Goal: Task Accomplishment & Management: Manage account settings

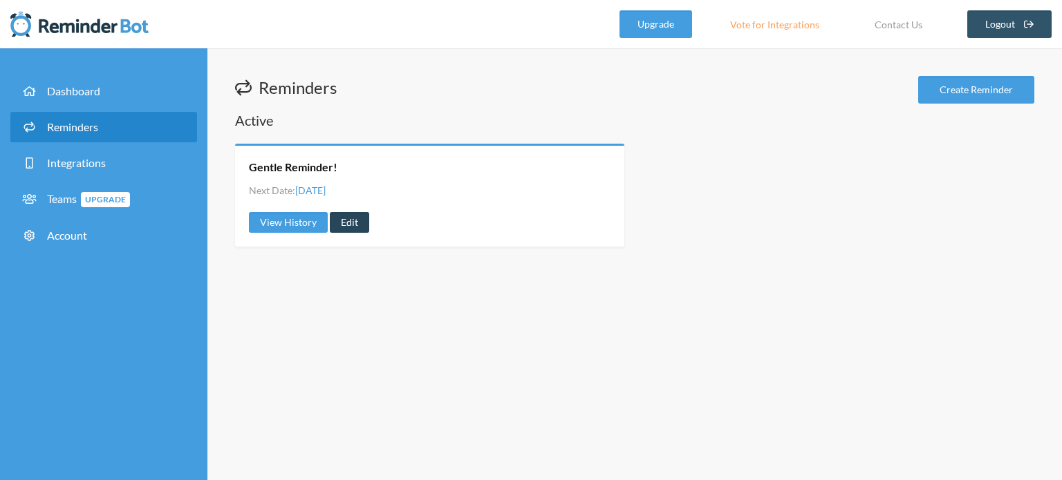
click at [335, 226] on link "Edit" at bounding box center [349, 222] width 39 height 21
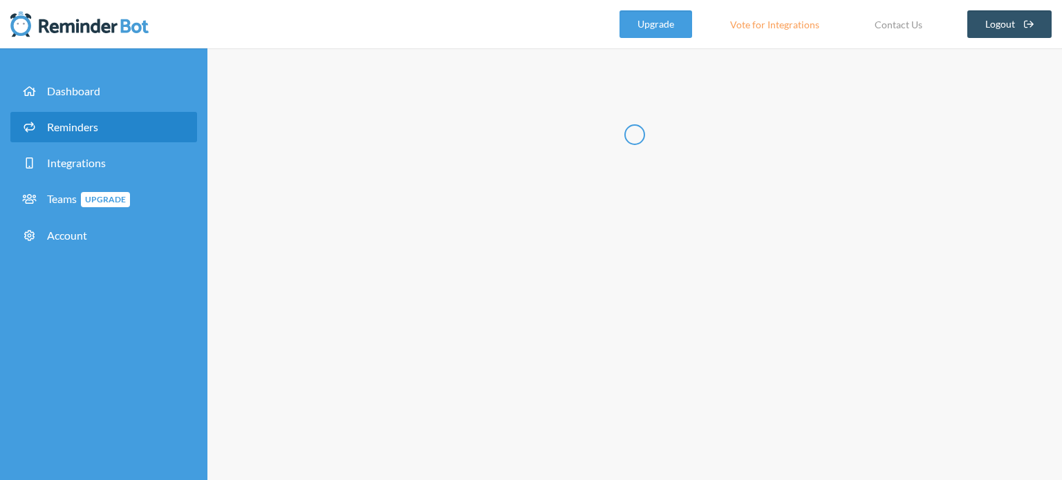
radio input "false"
radio input "true"
type input "Gentle Reminder!"
checkbox input "true"
select select "05:00:00"
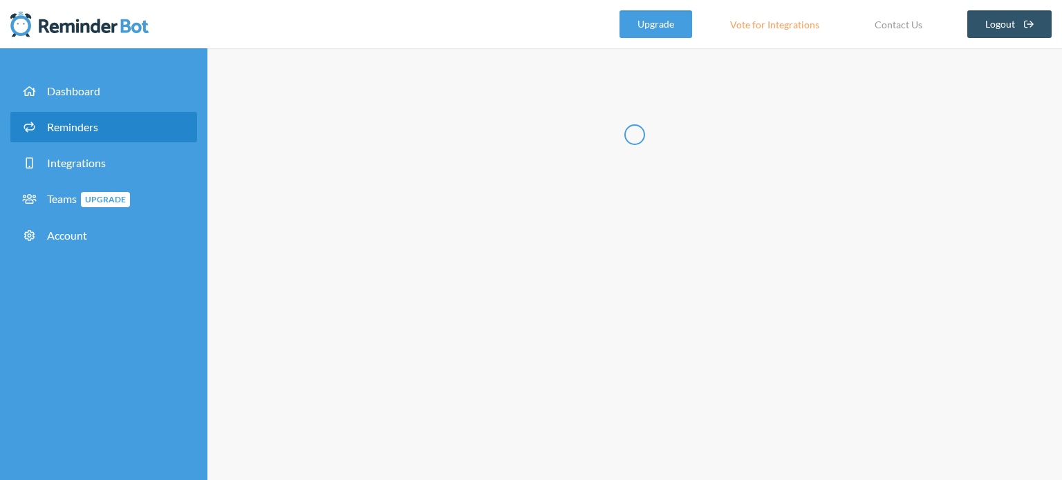
select select "05:15:00"
select select "spaces/AAQAVDo6xcw"
select select "05:15:00"
select select "05:30:00"
select select "spaces/AAQAVDo6xcw"
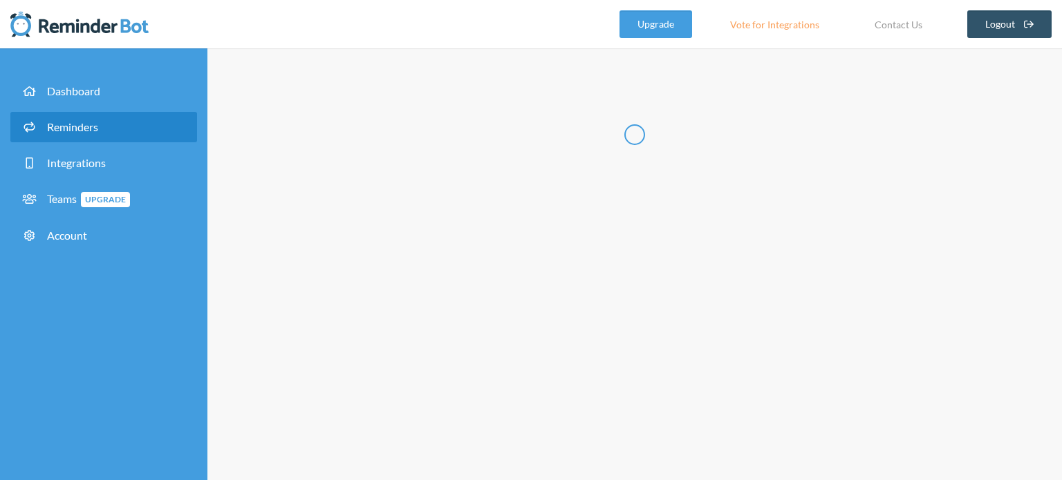
select select "05:30:00"
select select "05:45:00"
select select "spaces/AAQAVDo6xcw"
select select "19:00:00"
select select "19:15:00"
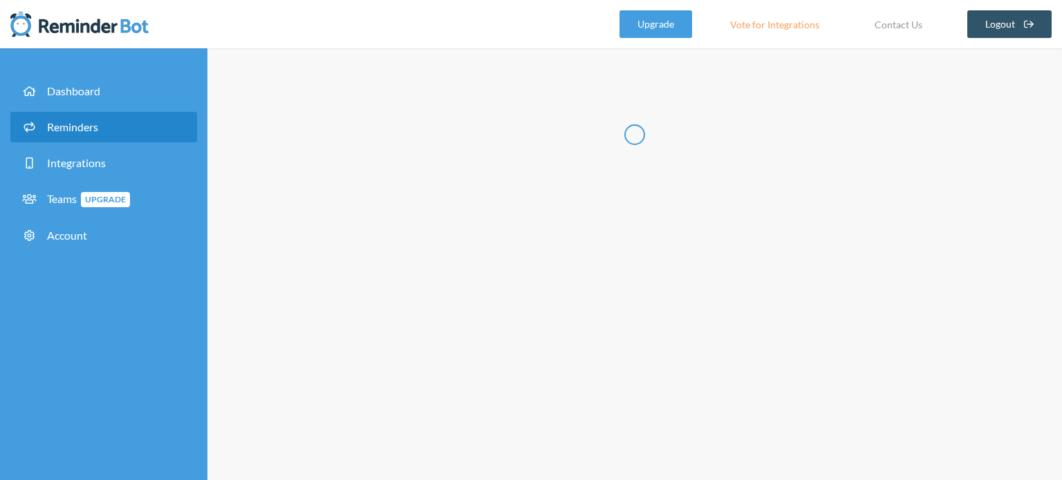
select select "spaces/AAQAVDo6xcw"
select select "19:15:00"
select select "19:30:00"
select select "spaces/AAQAVDo6xcw"
select select "19:30:00"
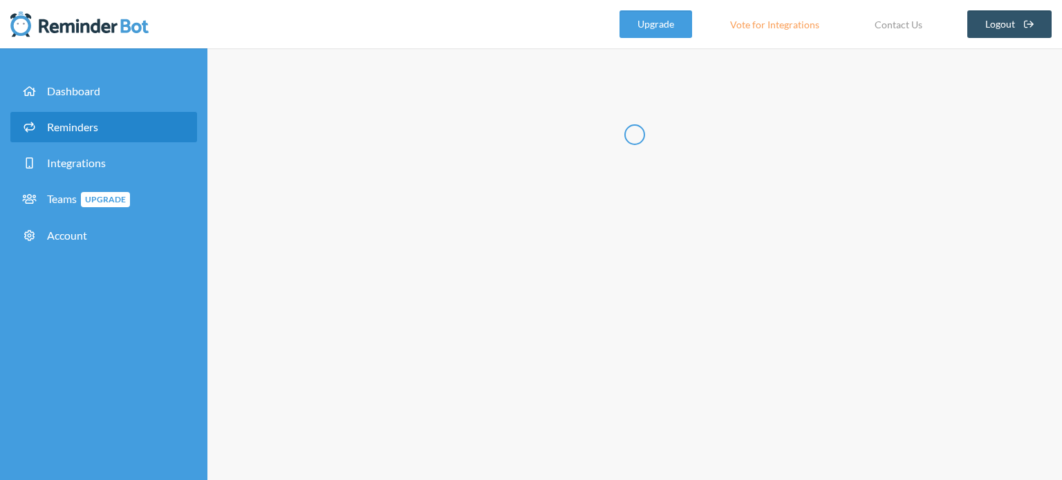
select select "19:45:00"
select select "spaces/AAQAVDo6xcw"
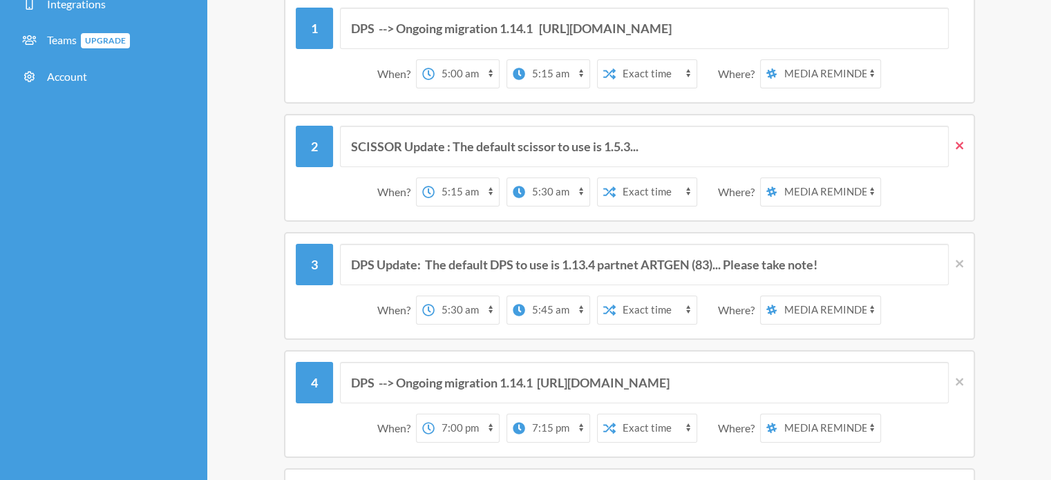
scroll to position [152, 0]
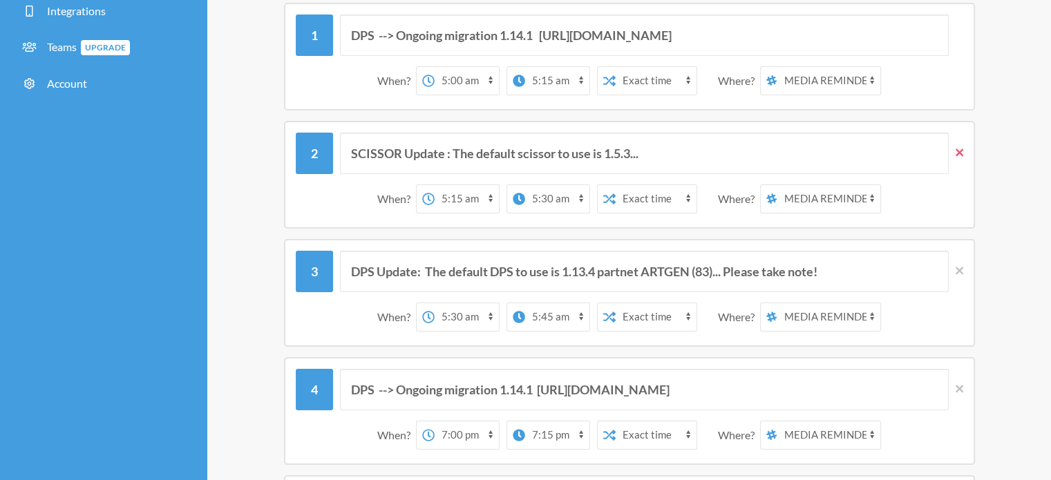
click at [959, 154] on icon at bounding box center [960, 153] width 8 height 12
type input "DPS Update: The default DPS to use is 1.13.4 partnet ARTGEN (83)... Please take…"
select select "05:30:00"
select select "05:45:00"
type input "DPS --> Ongoing migration 1.14.1 [URL][DOMAIN_NAME]"
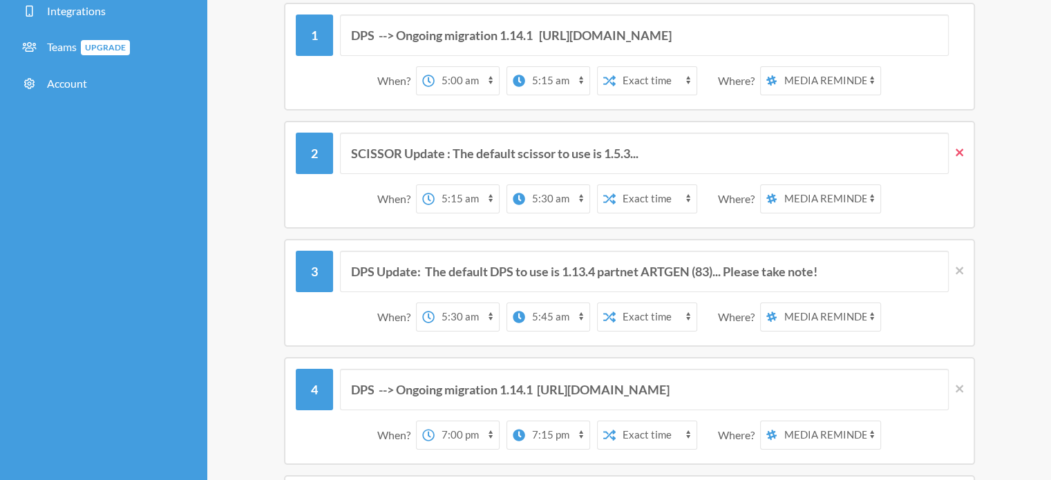
select select "19:00:00"
select select "19:15:00"
type input "SCISSOR Update : The default scissor to use is 1.5.3..."
select select "19:15:00"
select select "19:30:00"
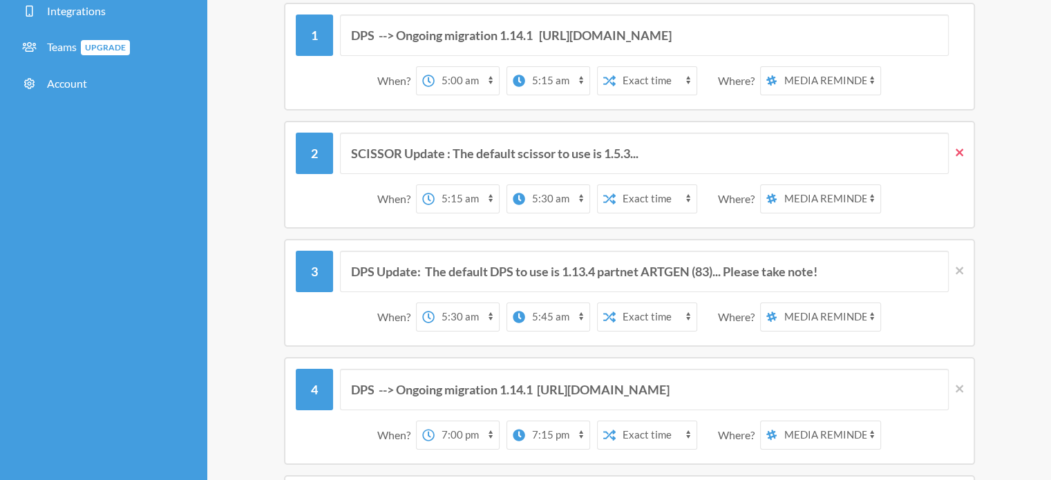
type input "DPS Update: The default DPS to use is 1.13.4 partnet ARTGEN (83)... Please take…"
select select "19:30:00"
select select "19:45:00"
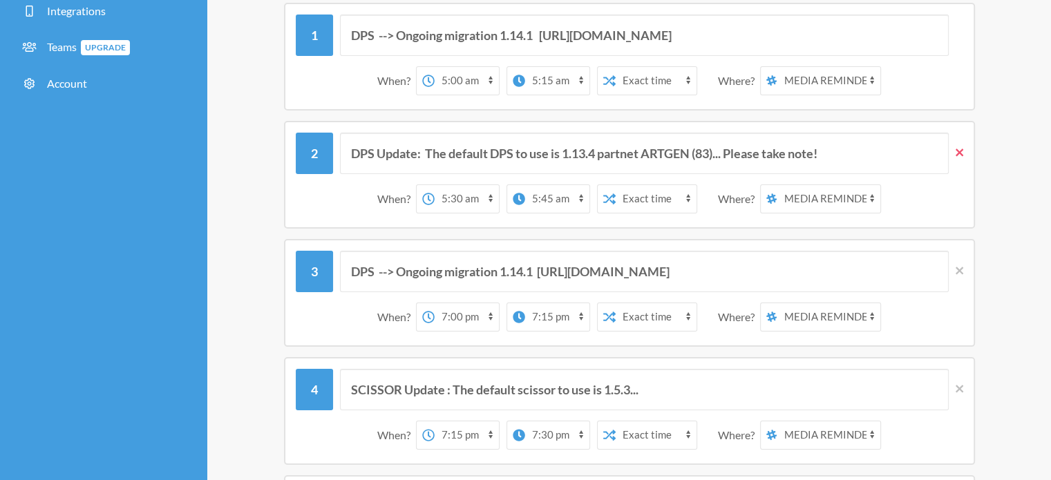
click at [959, 154] on icon at bounding box center [960, 153] width 8 height 12
type input "DPS --> Ongoing migration 1.14.1 [URL][DOMAIN_NAME]"
select select "19:00:00"
select select "19:15:00"
type input "SCISSOR Update : The default scissor to use is 1.5.3..."
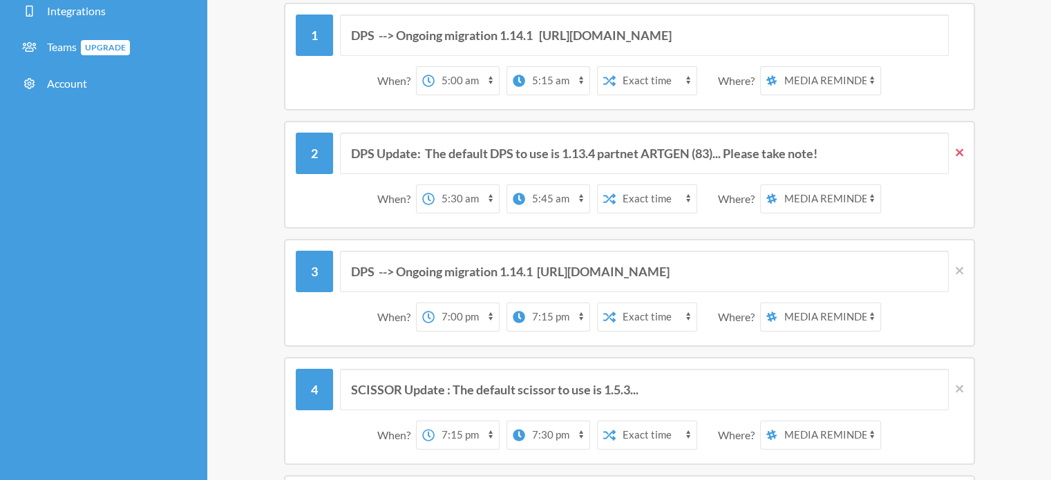
select select "19:15:00"
select select "19:30:00"
type input "DPS Update: The default DPS to use is 1.13.4 partnet ARTGEN (83)... Please take…"
select select "19:30:00"
select select "19:45:00"
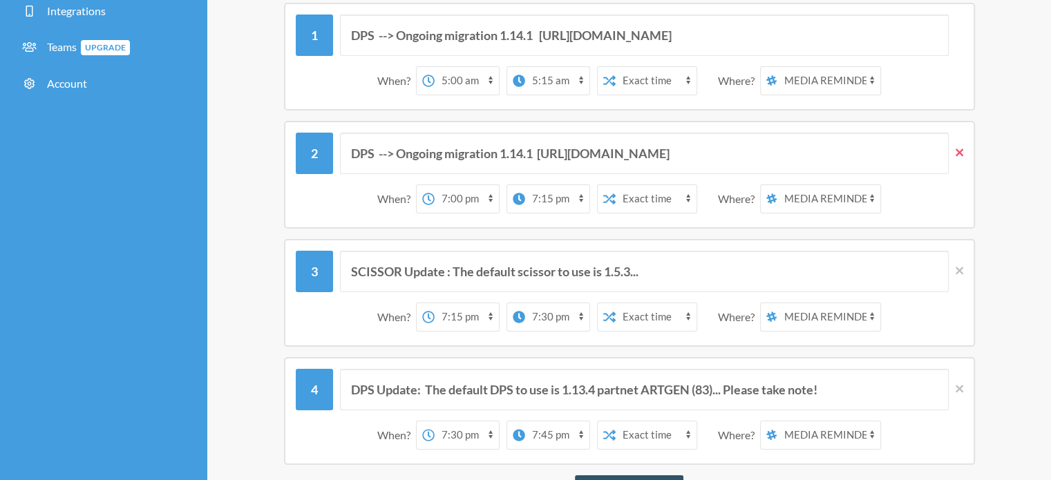
click at [959, 154] on icon at bounding box center [960, 153] width 8 height 12
type input "SCISSOR Update : The default scissor to use is 1.5.3..."
select select "19:15:00"
select select "19:30:00"
type input "DPS Update: The default DPS to use is 1.13.4 partnet ARTGEN (83)... Please take…"
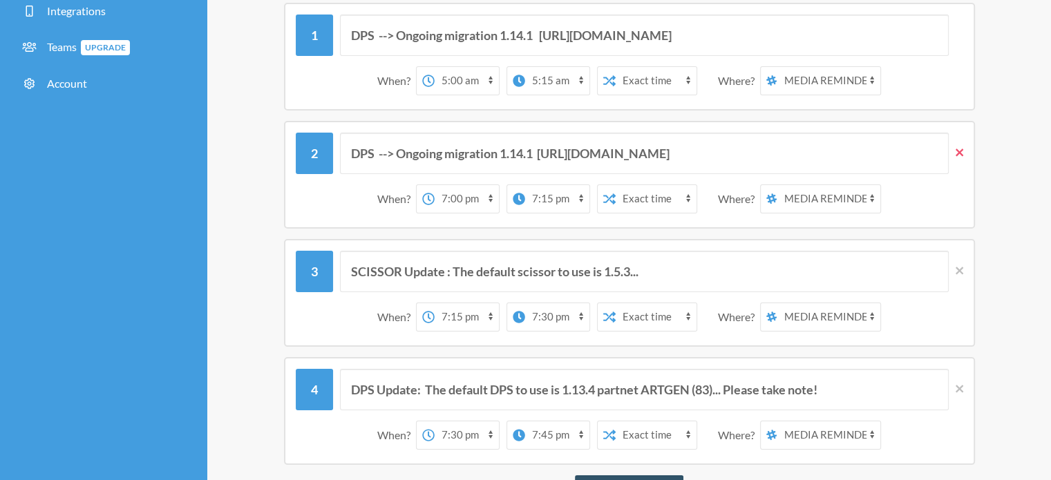
select select "19:30:00"
select select "19:45:00"
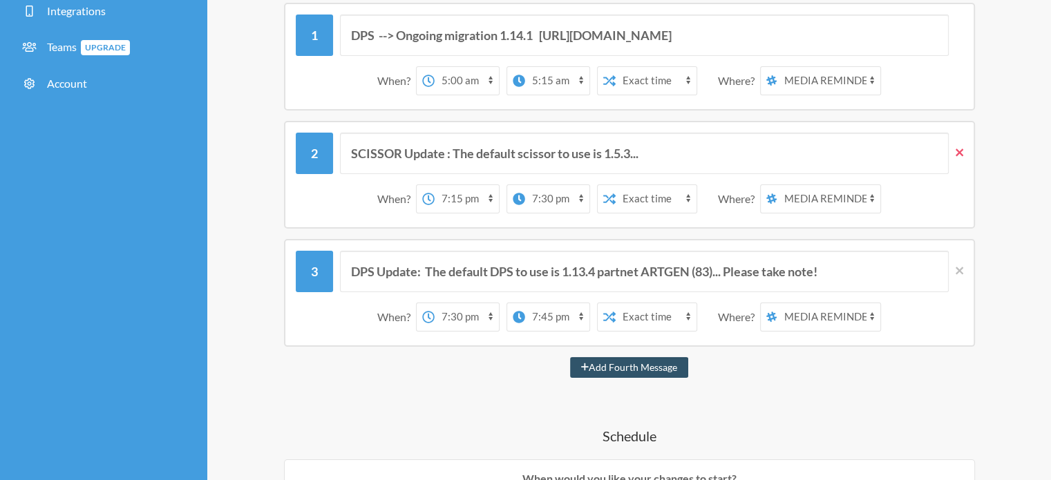
click at [959, 154] on icon at bounding box center [960, 153] width 8 height 12
type input "DPS Update: The default DPS to use is 1.13.4 partnet ARTGEN (83)... Please take…"
select select "19:30:00"
select select "19:45:00"
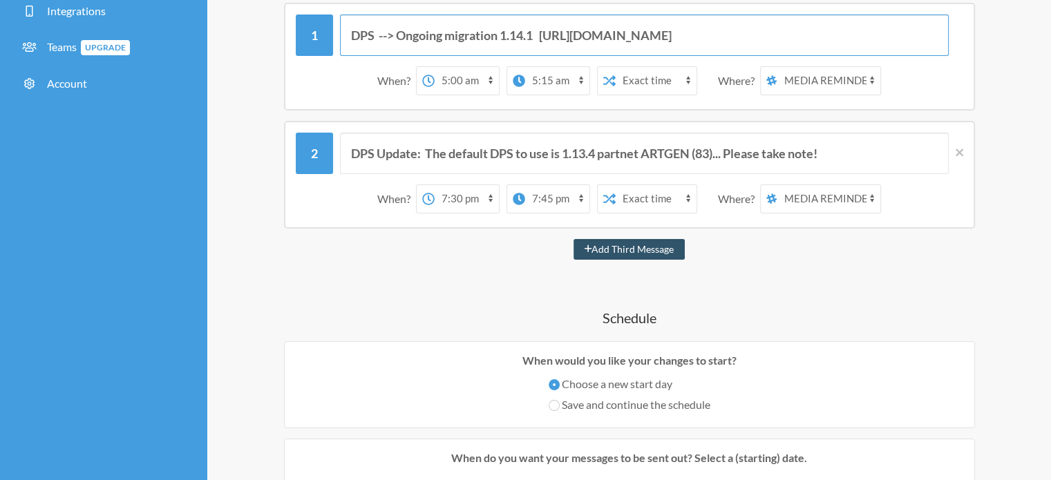
click at [752, 41] on input "DPS --> Ongoing migration 1.14.1 [URL][DOMAIN_NAME]" at bounding box center [644, 35] width 609 height 41
paste input "Please refer this document for the Default use DPS/Scissor etc. and ongoing,pen…"
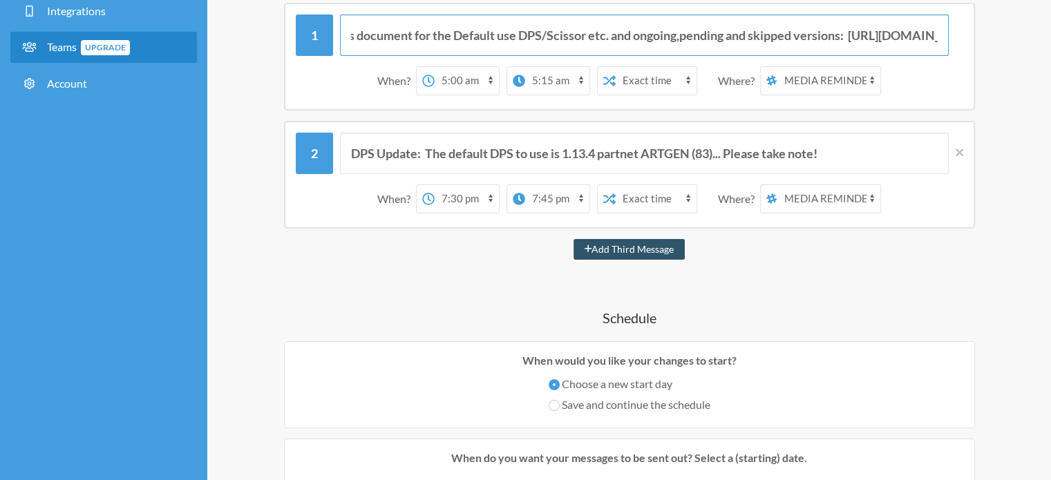
scroll to position [0, 0]
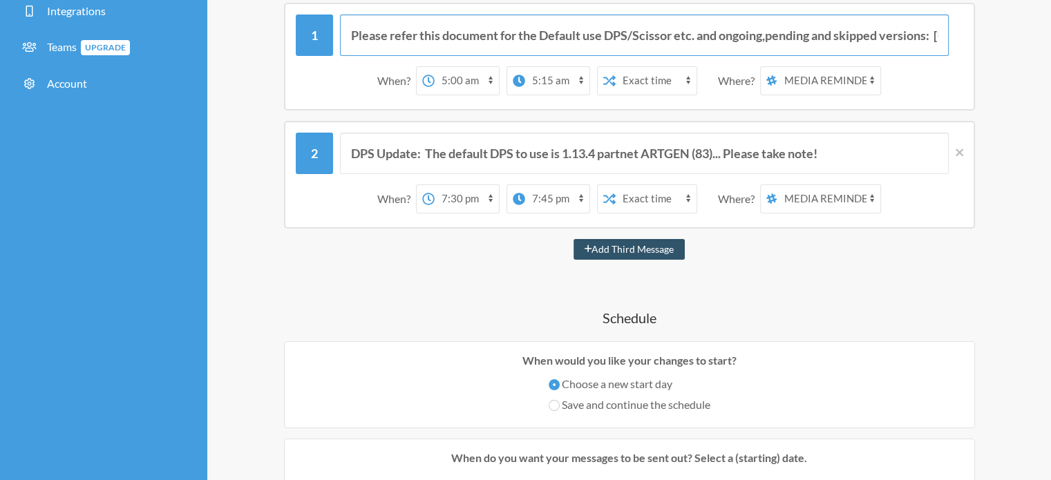
drag, startPoint x: 506, startPoint y: 34, endPoint x: 216, endPoint y: 47, distance: 289.9
click at [817, 40] on input "Please refer this document for the Default use DPS/Scissor etc. and ongoing,pen…" at bounding box center [644, 35] width 609 height 41
click at [872, 37] on input "Please refer this document for the Default use DPS/Scissor etc. and ongoing,pen…" at bounding box center [644, 35] width 609 height 41
type input "Please refer this document for the Default use DPS/Scissor etc. and ongoing,pen…"
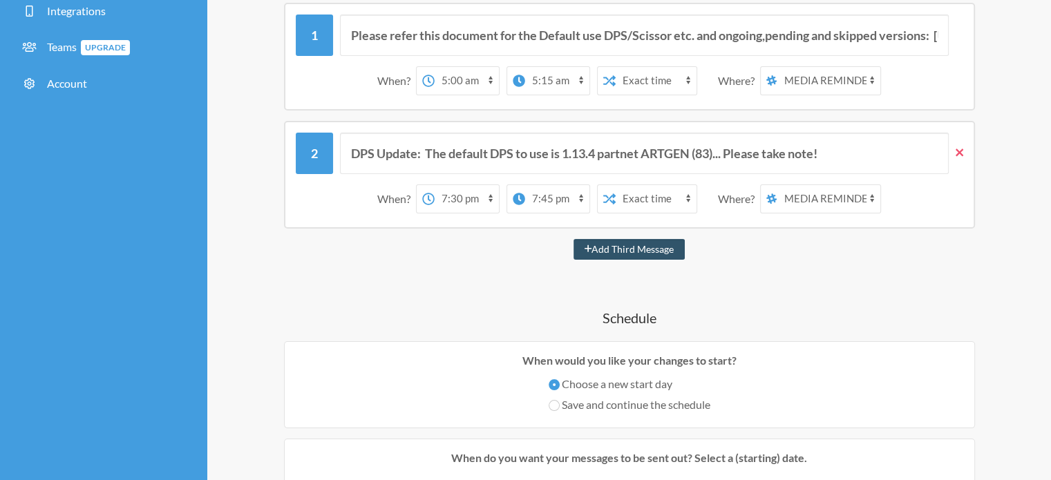
click at [957, 151] on icon at bounding box center [960, 153] width 8 height 12
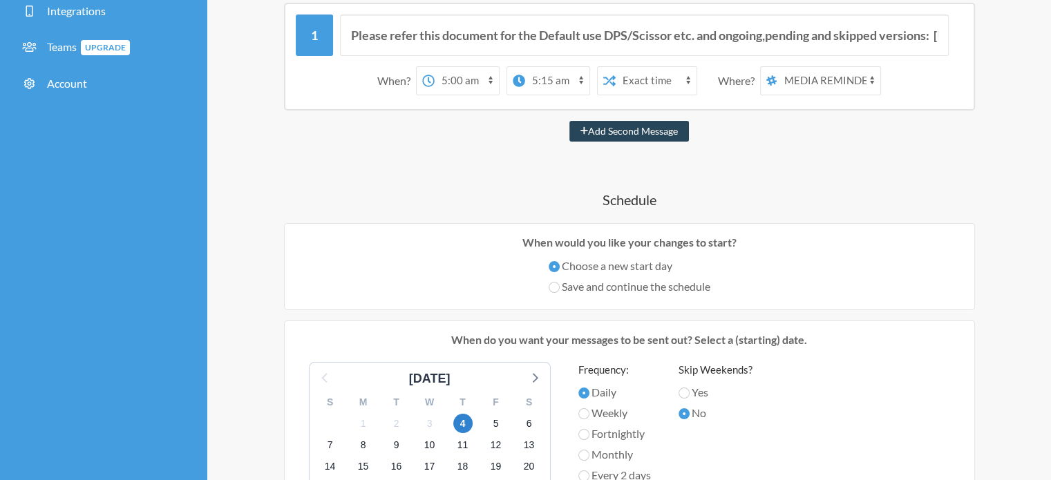
click at [658, 124] on button "Add Second Message" at bounding box center [630, 131] width 120 height 21
select select "06:00:00"
select select "07:00:00"
select select "spaces/AAQAVDo6xcw"
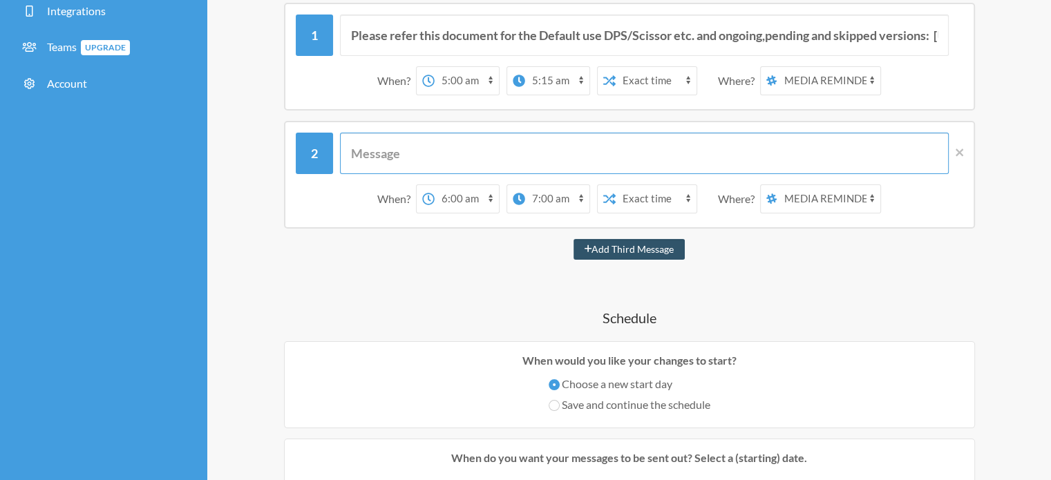
click at [545, 143] on input "text" at bounding box center [644, 153] width 609 height 41
paste input "Please refer this document for the Default use DPS/Scissor etc. and ongoing,pen…"
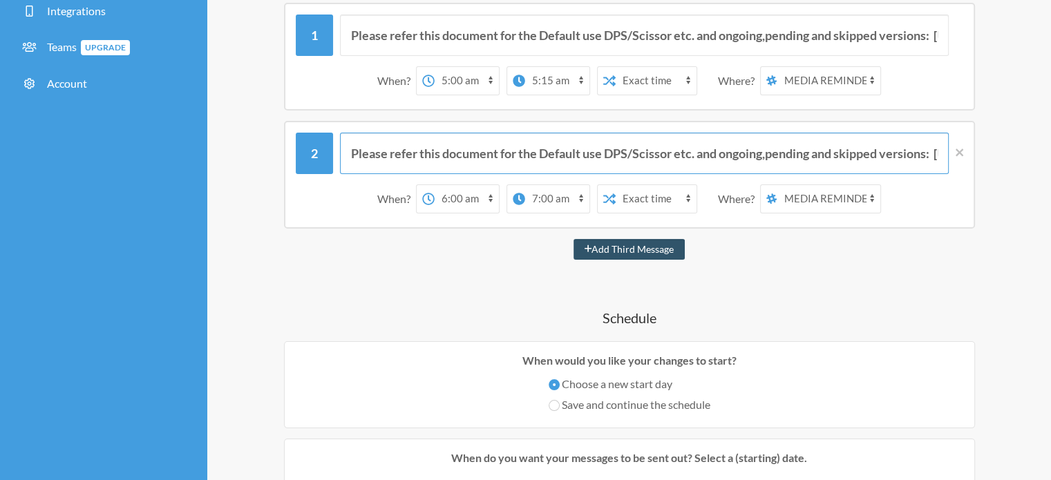
scroll to position [0, 789]
type input "Please refer this document for the Default use DPS/Scissor etc. and ongoing,pen…"
click at [490, 198] on select "12:00 am 12:15 am 12:30 am 12:45 am 1:00 am 1:15 am 1:30 am 1:45 am 2:00 am 2:1…" at bounding box center [467, 199] width 64 height 28
select select "13:15:00"
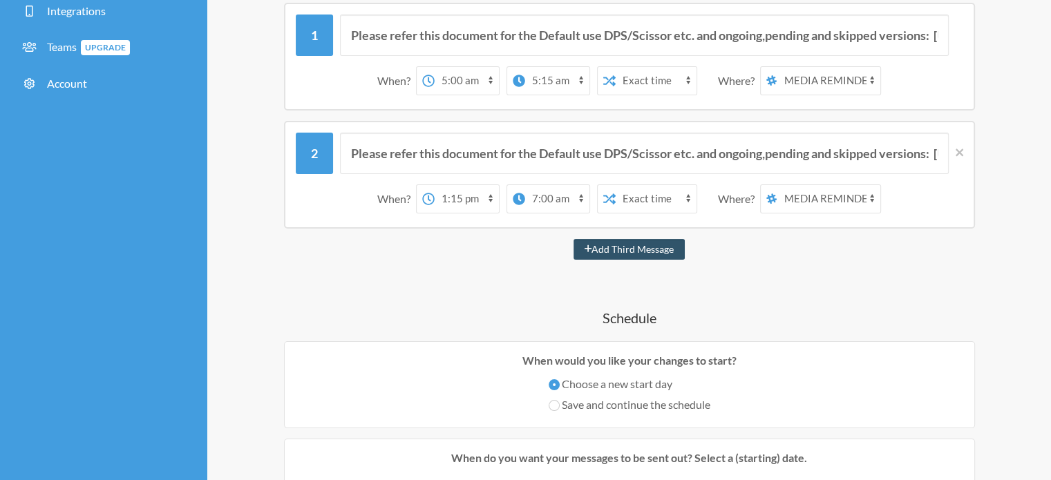
click at [435, 185] on select "12:00 am 12:15 am 12:30 am 12:45 am 1:00 am 1:15 am 1:30 am 1:45 am 2:00 am 2:1…" at bounding box center [467, 199] width 64 height 28
click at [554, 199] on select "12:00 am 12:15 am 12:30 am 12:45 am 1:00 am 1:15 am 1:30 am 1:45 am 2:00 am 2:1…" at bounding box center [535, 199] width 64 height 28
select select "13:30:00"
click at [525, 185] on select "12:00 am 12:15 am 12:30 am 12:45 am 1:00 am 1:15 am 1:30 am 1:45 am 2:00 am 2:1…" at bounding box center [535, 199] width 64 height 28
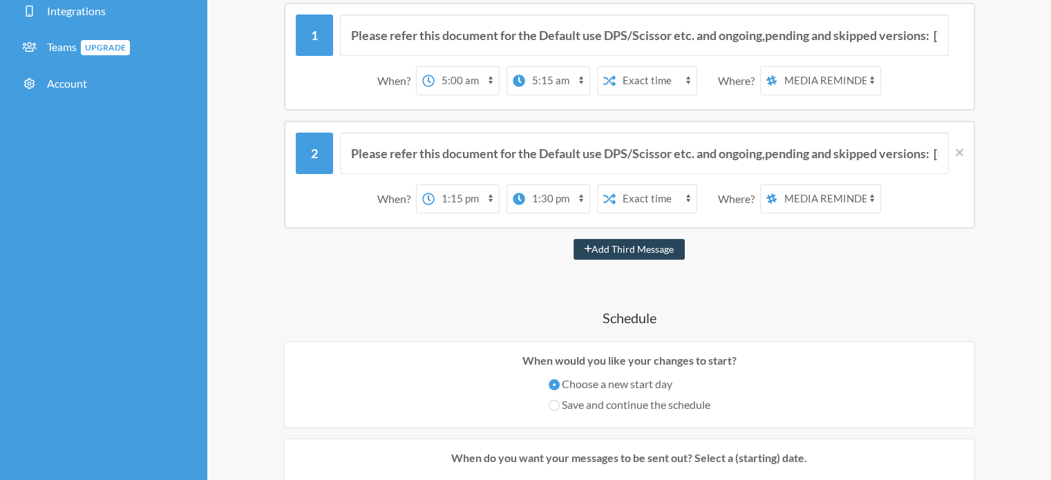
click at [644, 248] on button "Add Third Message" at bounding box center [630, 249] width 112 height 21
select select "14:15:00"
select select "15:15:00"
select select "spaces/AAQAVDo6xcw"
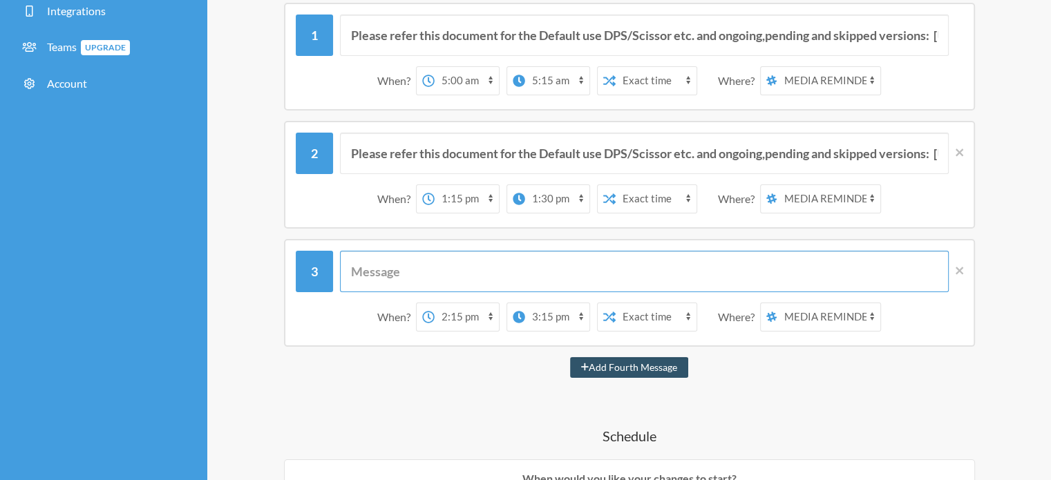
click at [534, 270] on input "text" at bounding box center [644, 271] width 609 height 41
paste input "Please refer this document for the Default use DPS/Scissor etc. and ongoing,pen…"
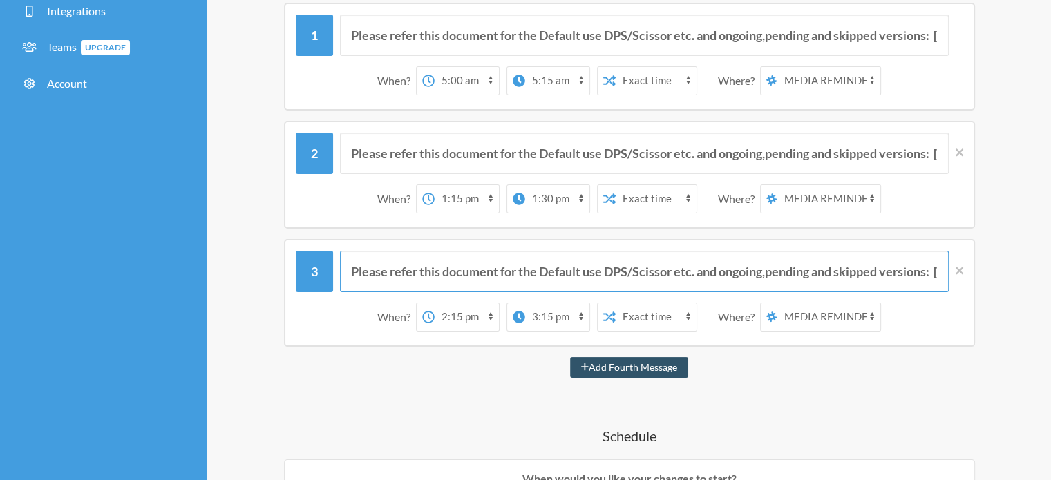
scroll to position [0, 789]
drag, startPoint x: 497, startPoint y: 267, endPoint x: 283, endPoint y: 270, distance: 213.6
click at [284, 270] on div "Please refer this document for the Default use DPS/Scissor etc. and ongoing,pen…" at bounding box center [629, 293] width 691 height 108
type input "Please refer this document for the Default use DPS/Scissor etc. and ongoing,pen…"
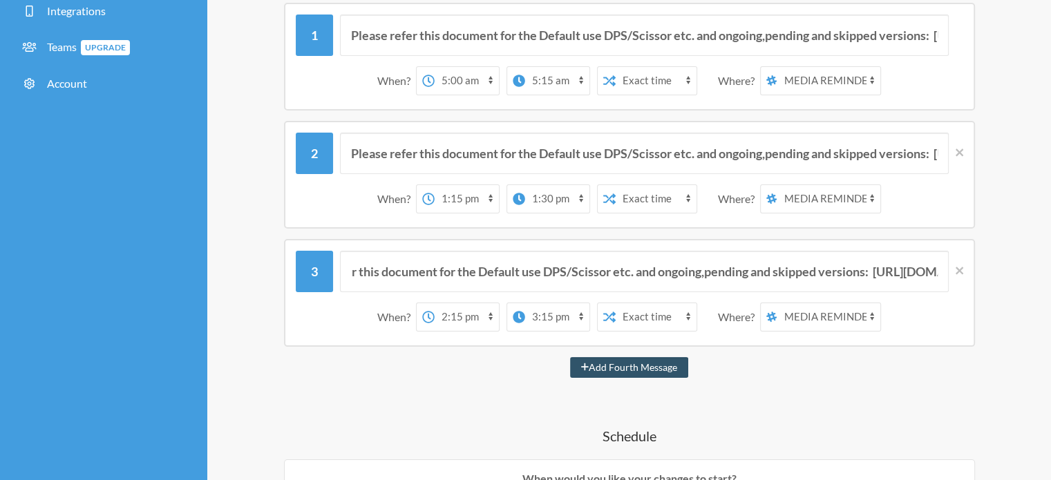
scroll to position [0, 0]
click at [489, 314] on select "12:00 am 12:15 am 12:30 am 12:45 am 1:00 am 1:15 am 1:30 am 1:45 am 2:00 am 2:1…" at bounding box center [467, 317] width 64 height 28
select select "19:00:00"
click at [435, 303] on select "12:00 am 12:15 am 12:30 am 12:45 am 1:00 am 1:15 am 1:30 am 1:45 am 2:00 am 2:1…" at bounding box center [467, 317] width 64 height 28
click at [560, 314] on select "12:00 am 12:15 am 12:30 am 12:45 am 1:00 am 1:15 am 1:30 am 1:45 am 2:00 am 2:1…" at bounding box center [535, 317] width 64 height 28
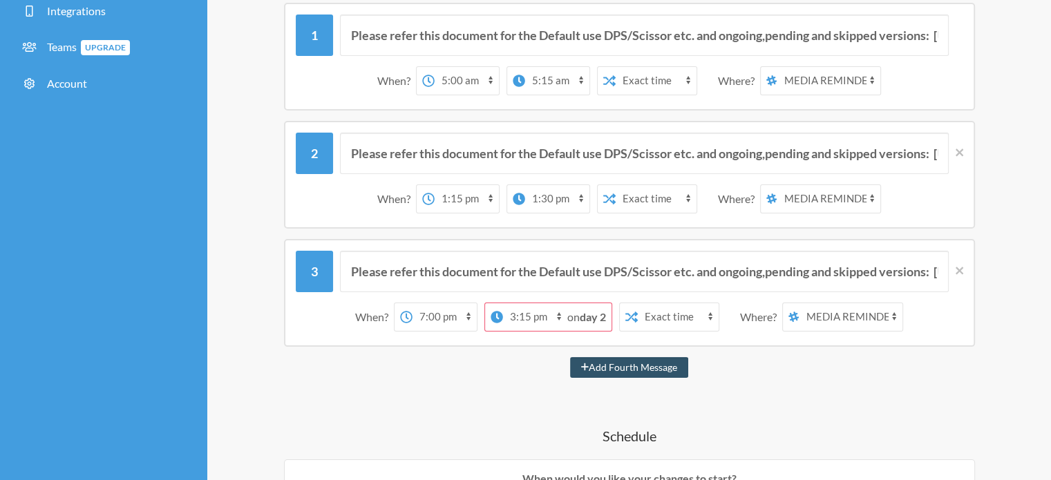
select select "19:15:00"
click at [525, 303] on select "12:00 am 12:15 am 12:30 am 12:45 am 1:00 am 1:15 am 1:30 am 1:45 am 2:00 am 2:1…" at bounding box center [535, 317] width 64 height 28
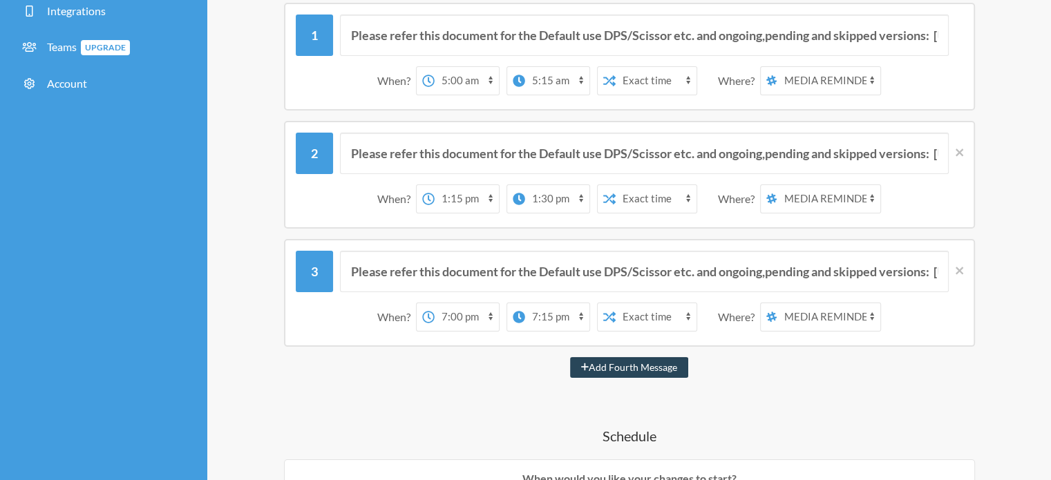
click at [668, 364] on button "Add Fourth Message" at bounding box center [629, 367] width 118 height 21
select select "20:00:00"
select select "21:00:00"
select select "spaces/AAQAVDo6xcw"
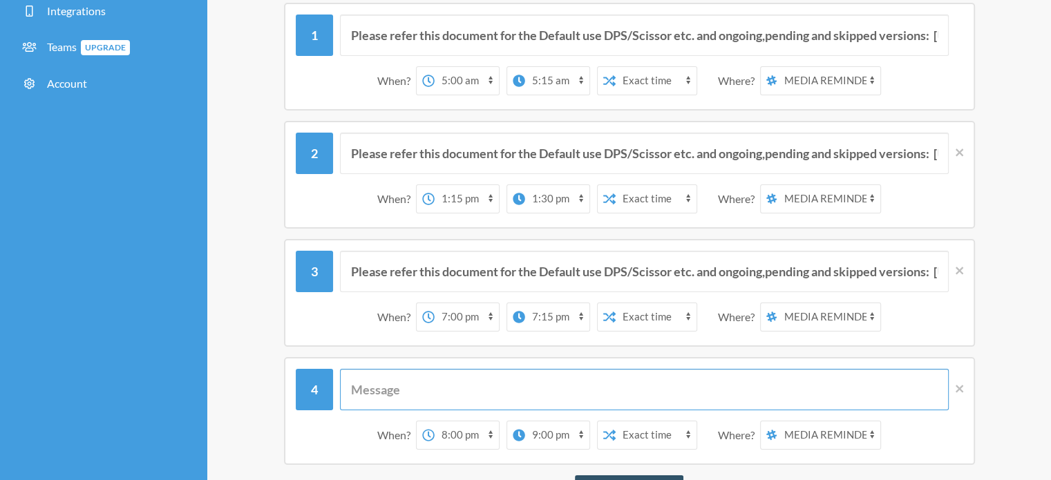
click at [514, 395] on input "text" at bounding box center [644, 389] width 609 height 41
paste input "Please refer this document for the Default use DPS/Scissor etc. and ongoing,pen…"
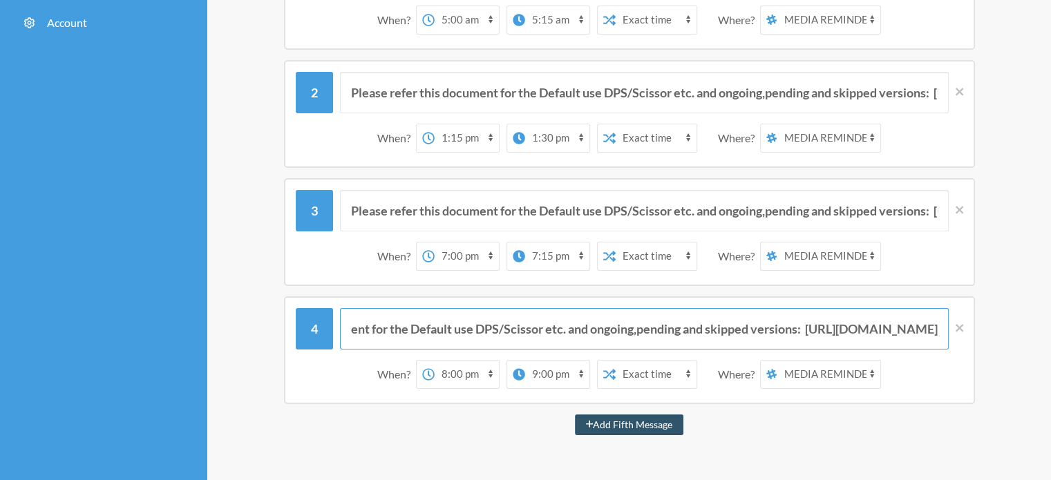
scroll to position [215, 0]
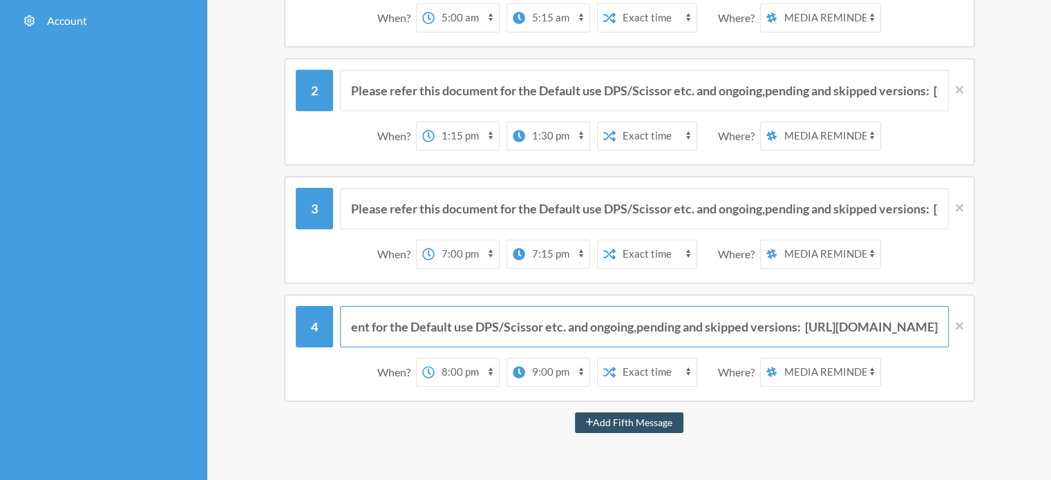
type input "Please refer this document for the Default use DPS/Scissor etc. and ongoing,pen…"
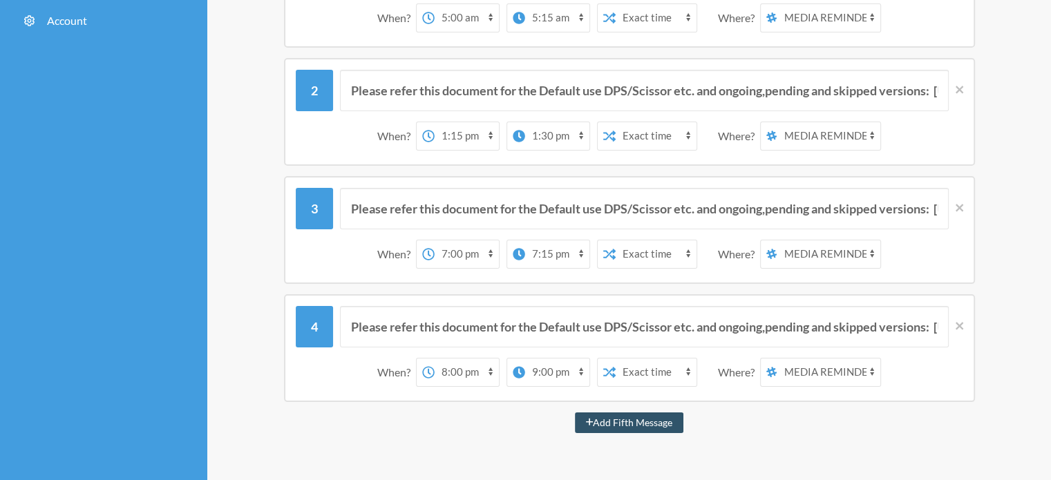
click at [472, 370] on select "12:00 am 12:15 am 12:30 am 12:45 am 1:00 am 1:15 am 1:30 am 1:45 am 2:00 am 2:1…" at bounding box center [467, 373] width 64 height 28
click at [435, 359] on select "12:00 am 12:15 am 12:30 am 12:45 am 1:00 am 1:15 am 1:30 am 1:45 am 2:00 am 2:1…" at bounding box center [467, 373] width 64 height 28
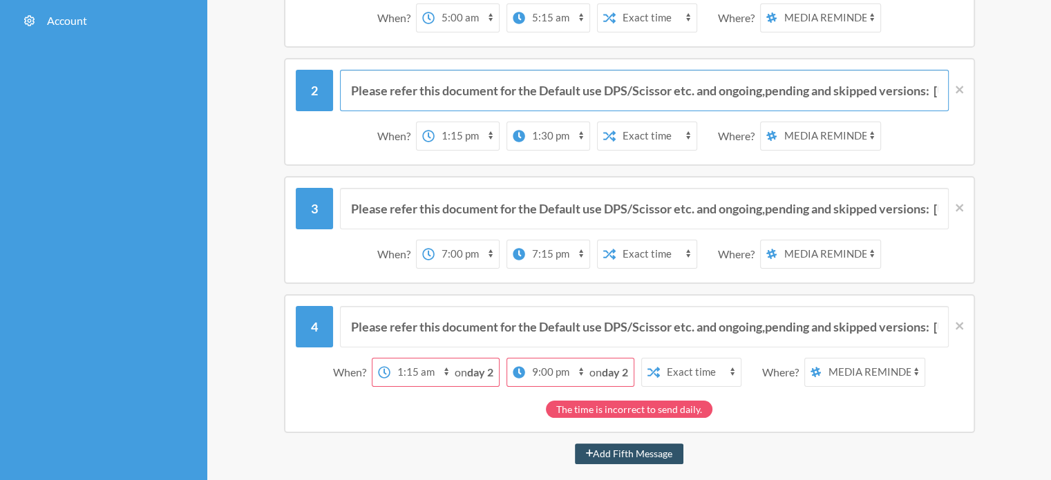
click at [472, 82] on input "Please refer this document for the Default use DPS/Scissor etc. and ongoing,pen…" at bounding box center [644, 90] width 609 height 41
click at [442, 368] on select "12:00 am 12:15 am 12:30 am 12:45 am 1:00 am 1:15 am 1:30 am 1:45 am 2:00 am 2:1…" at bounding box center [422, 373] width 64 height 28
select select "01:00:00"
click at [390, 359] on select "12:00 am 12:15 am 12:30 am 12:45 am 1:00 am 1:15 am 1:30 am 1:45 am 2:00 am 2:1…" at bounding box center [422, 373] width 64 height 28
click at [476, 369] on strong "day 2" at bounding box center [480, 372] width 26 height 13
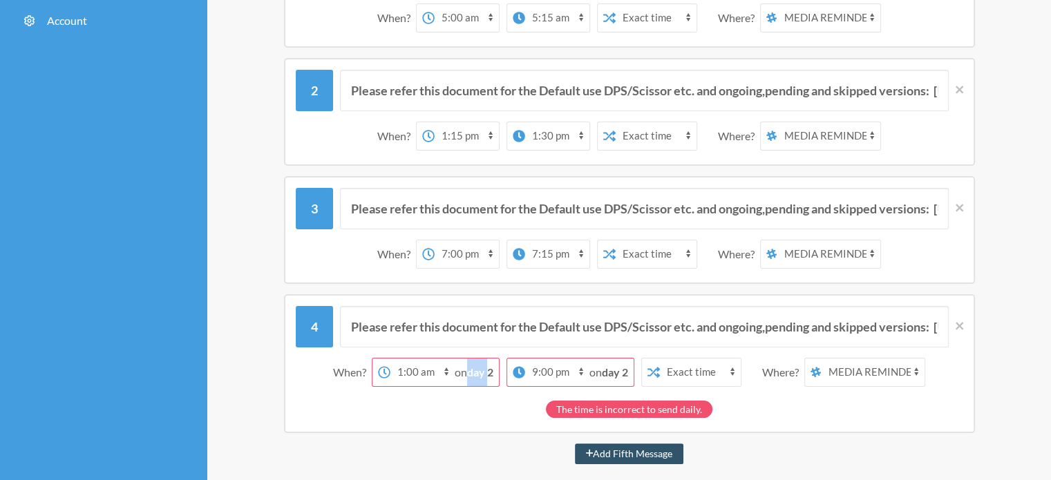
click at [476, 370] on strong "day 2" at bounding box center [480, 372] width 26 height 13
click at [464, 410] on div "The time is incorrect to send daily." at bounding box center [630, 406] width 668 height 24
click at [958, 326] on icon at bounding box center [960, 326] width 8 height 8
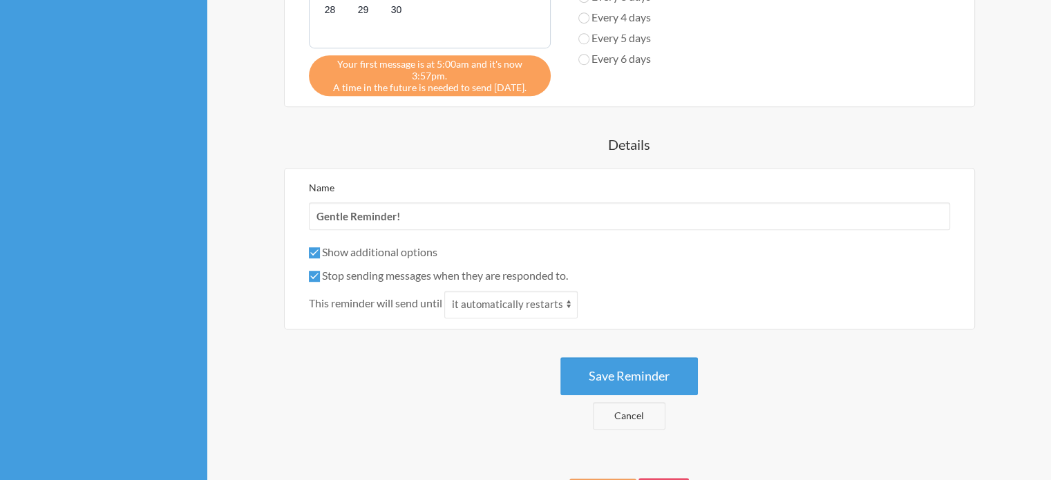
scroll to position [967, 0]
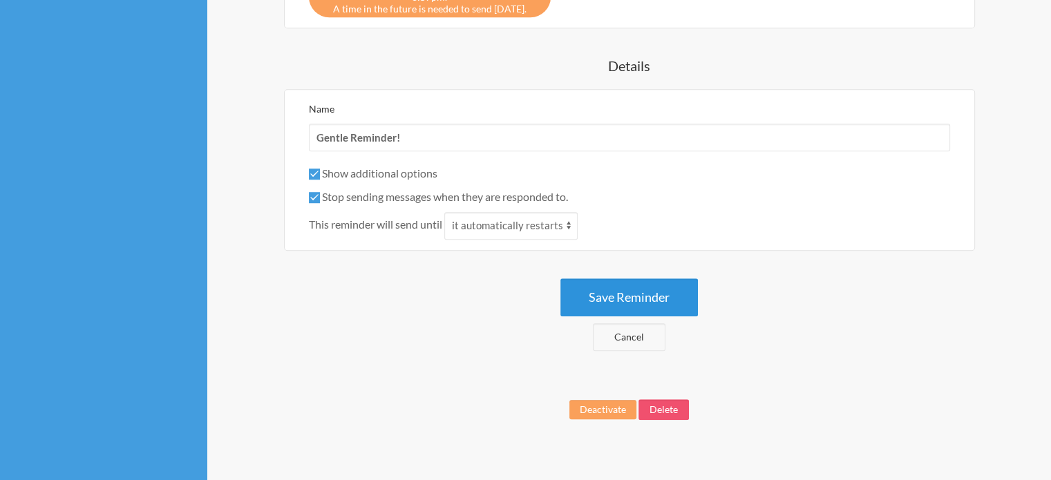
click at [661, 284] on button "Save Reminder" at bounding box center [630, 298] width 138 height 38
